Goal: Task Accomplishment & Management: Complete application form

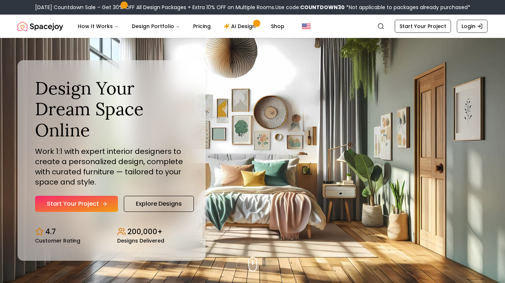
click at [88, 203] on link "Start Your Project" at bounding box center [76, 204] width 83 height 16
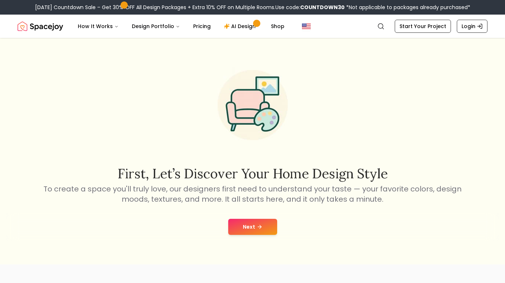
click at [243, 228] on button "Next" at bounding box center [252, 227] width 49 height 16
